Goal: Book appointment/travel/reservation

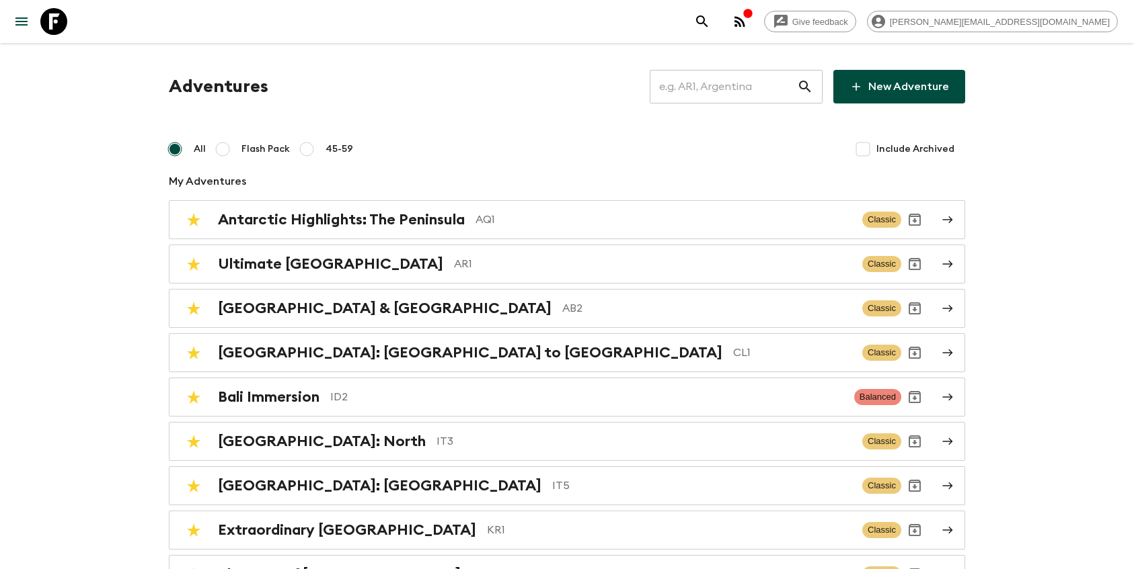
click at [725, 95] on input "text" at bounding box center [722, 87] width 147 height 38
paste input "NZ1_[DATE]"
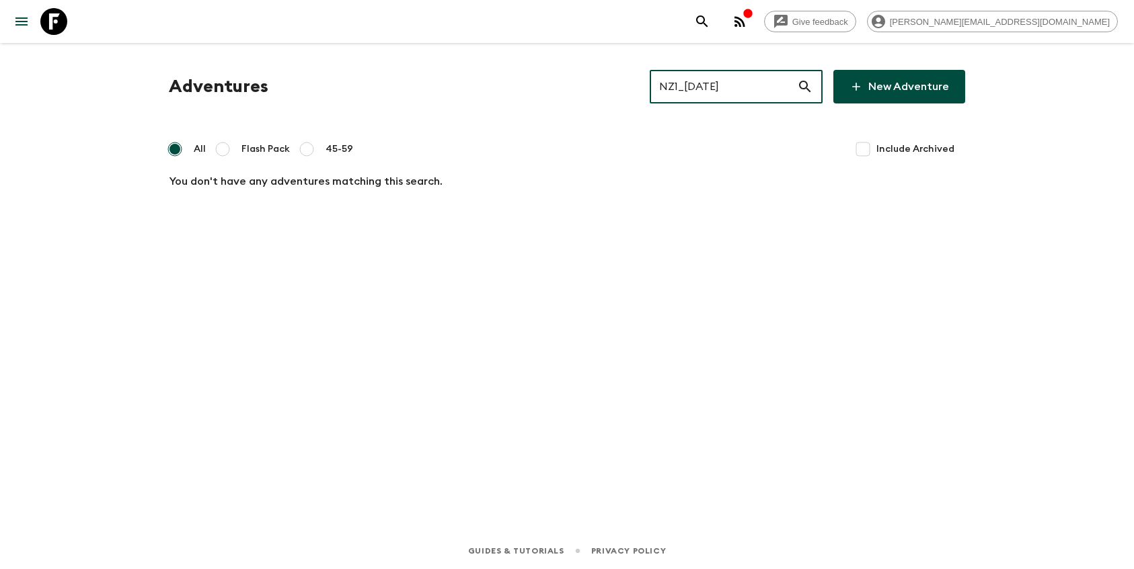
drag, startPoint x: 699, startPoint y: 88, endPoint x: 801, endPoint y: 89, distance: 102.2
click at [801, 89] on div "NZ1_[DATE] ​" at bounding box center [735, 87] width 173 height 34
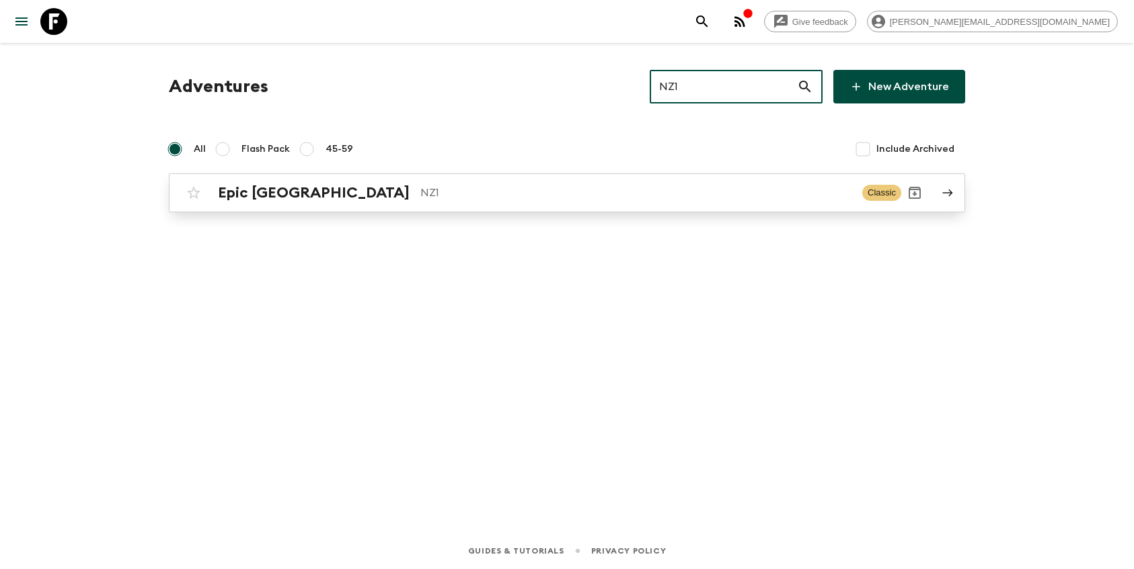
type input "NZ1"
click at [490, 200] on p "NZ1" at bounding box center [635, 193] width 431 height 16
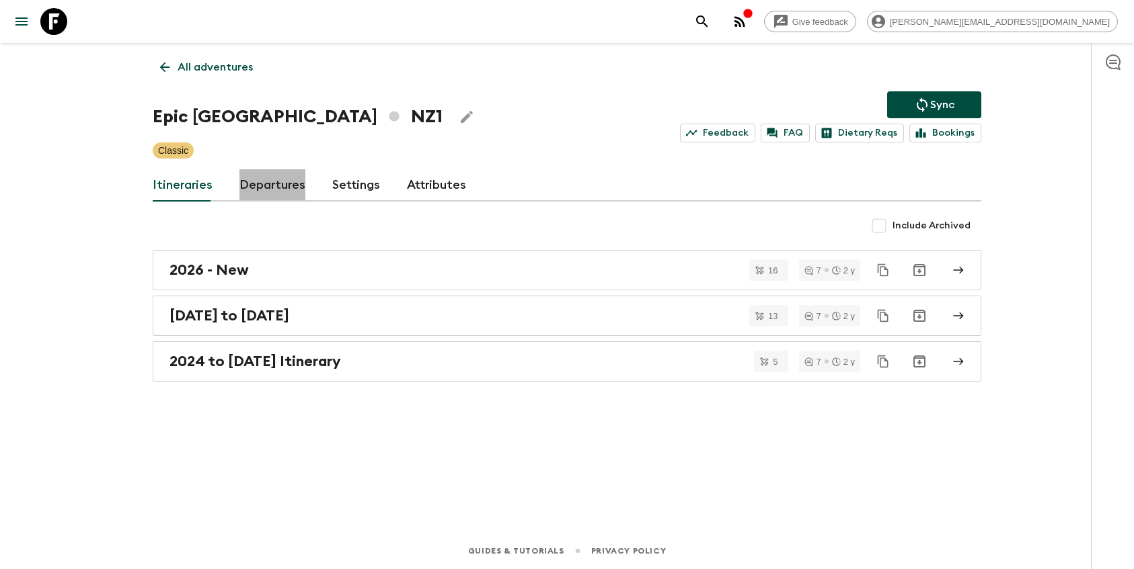
click at [268, 178] on link "Departures" at bounding box center [272, 185] width 66 height 32
